Goal: Transaction & Acquisition: Download file/media

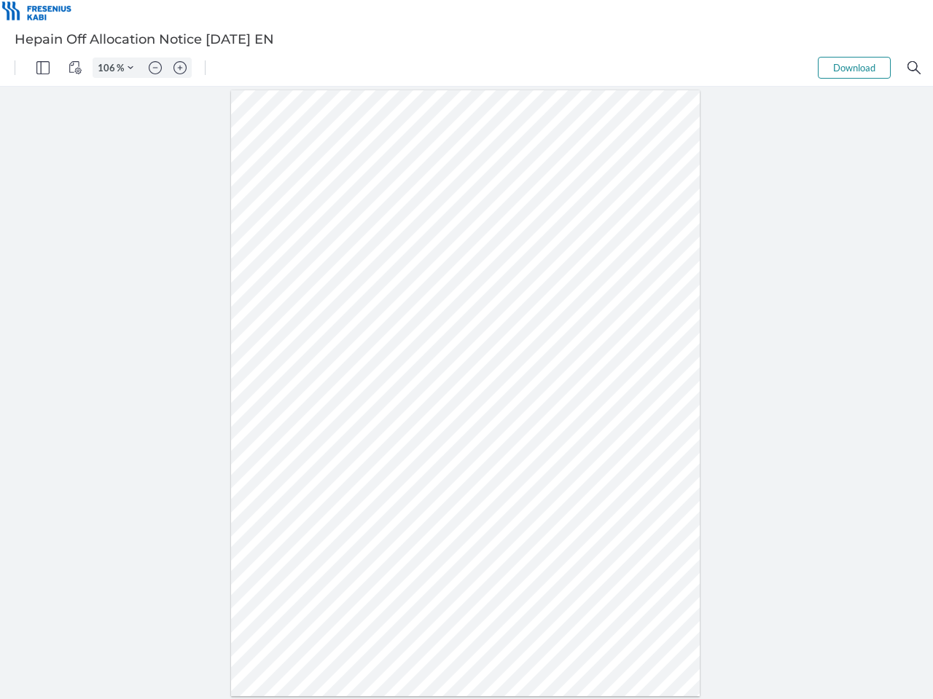
click at [43, 68] on img "Panel" at bounding box center [42, 67] width 13 height 13
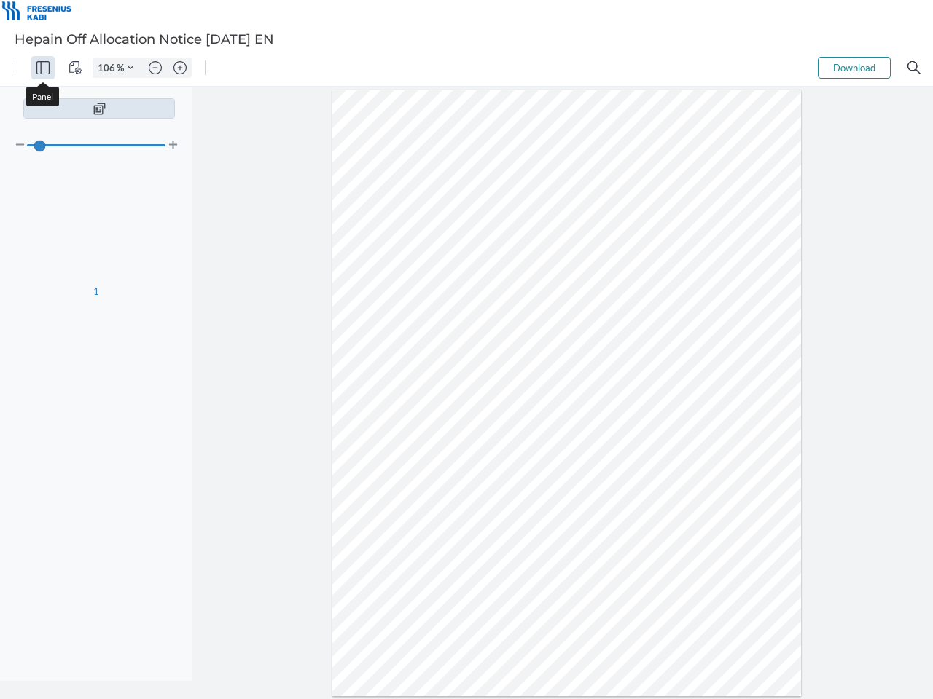
click at [75, 68] on img "View Controls" at bounding box center [74, 67] width 13 height 13
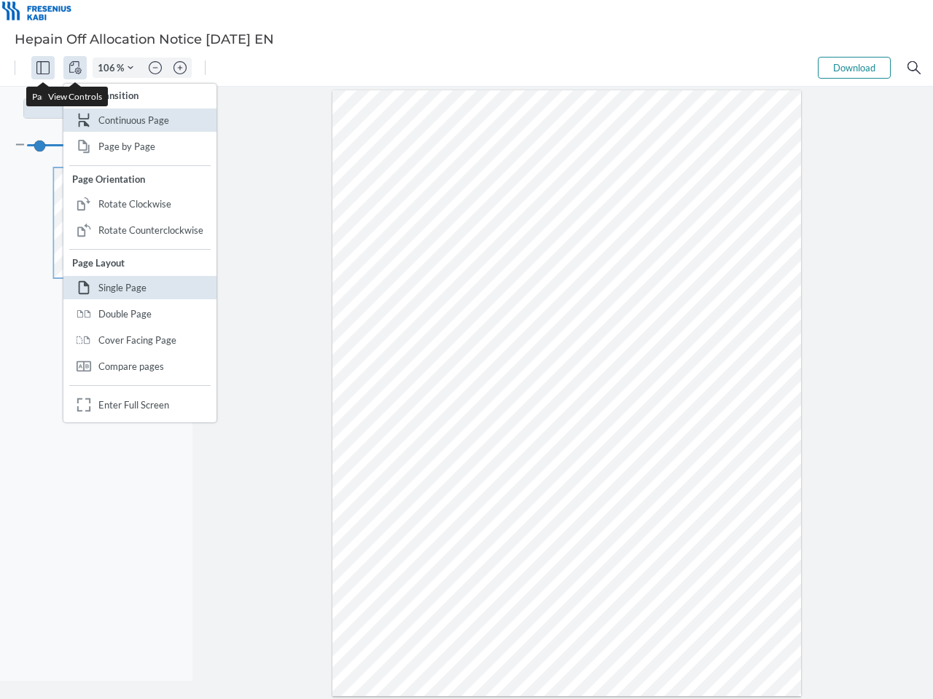
click at [109, 68] on input "106" at bounding box center [104, 67] width 23 height 13
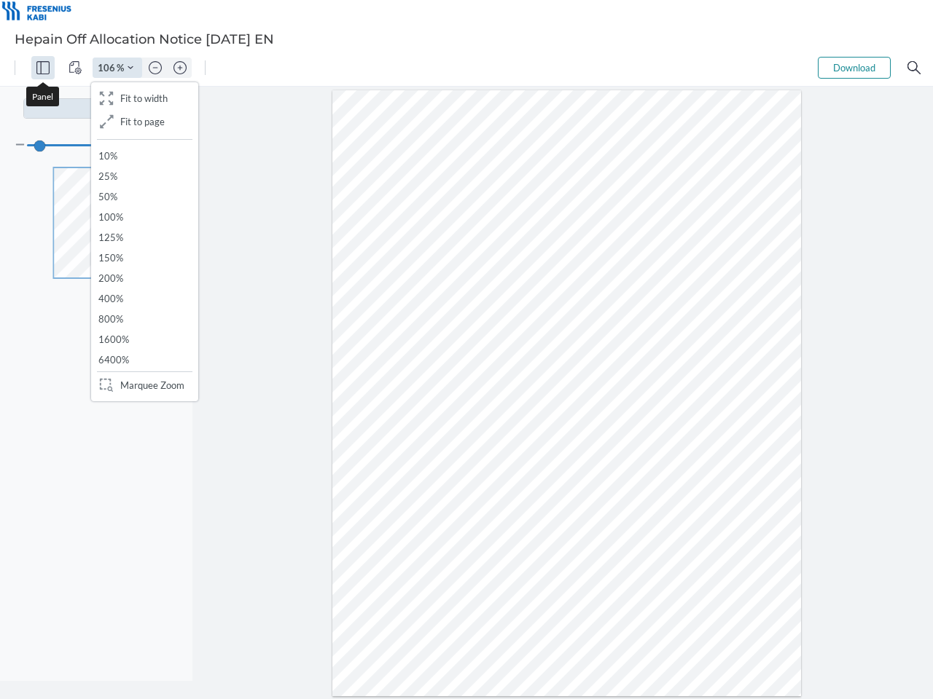
click at [130, 68] on img "Zoom Controls" at bounding box center [130, 68] width 6 height 6
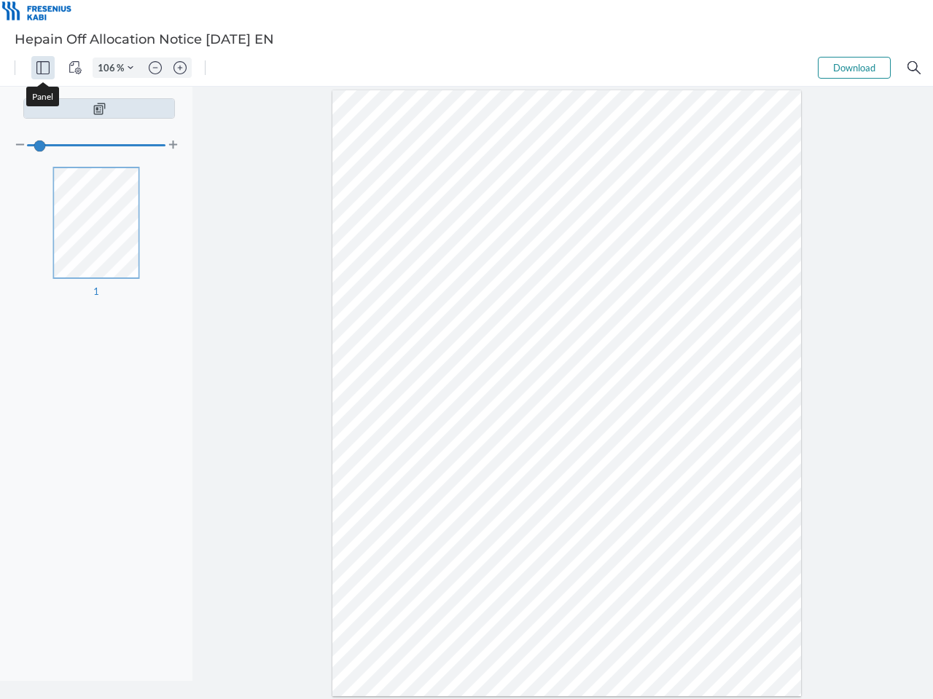
click at [155, 68] on img "Zoom out" at bounding box center [155, 67] width 13 height 13
click at [180, 68] on img "Zoom in" at bounding box center [179, 67] width 13 height 13
type input "106"
click at [854, 68] on button "Download" at bounding box center [853, 68] width 73 height 22
click at [914, 68] on img "Search" at bounding box center [913, 67] width 13 height 13
